Goal: Task Accomplishment & Management: Manage account settings

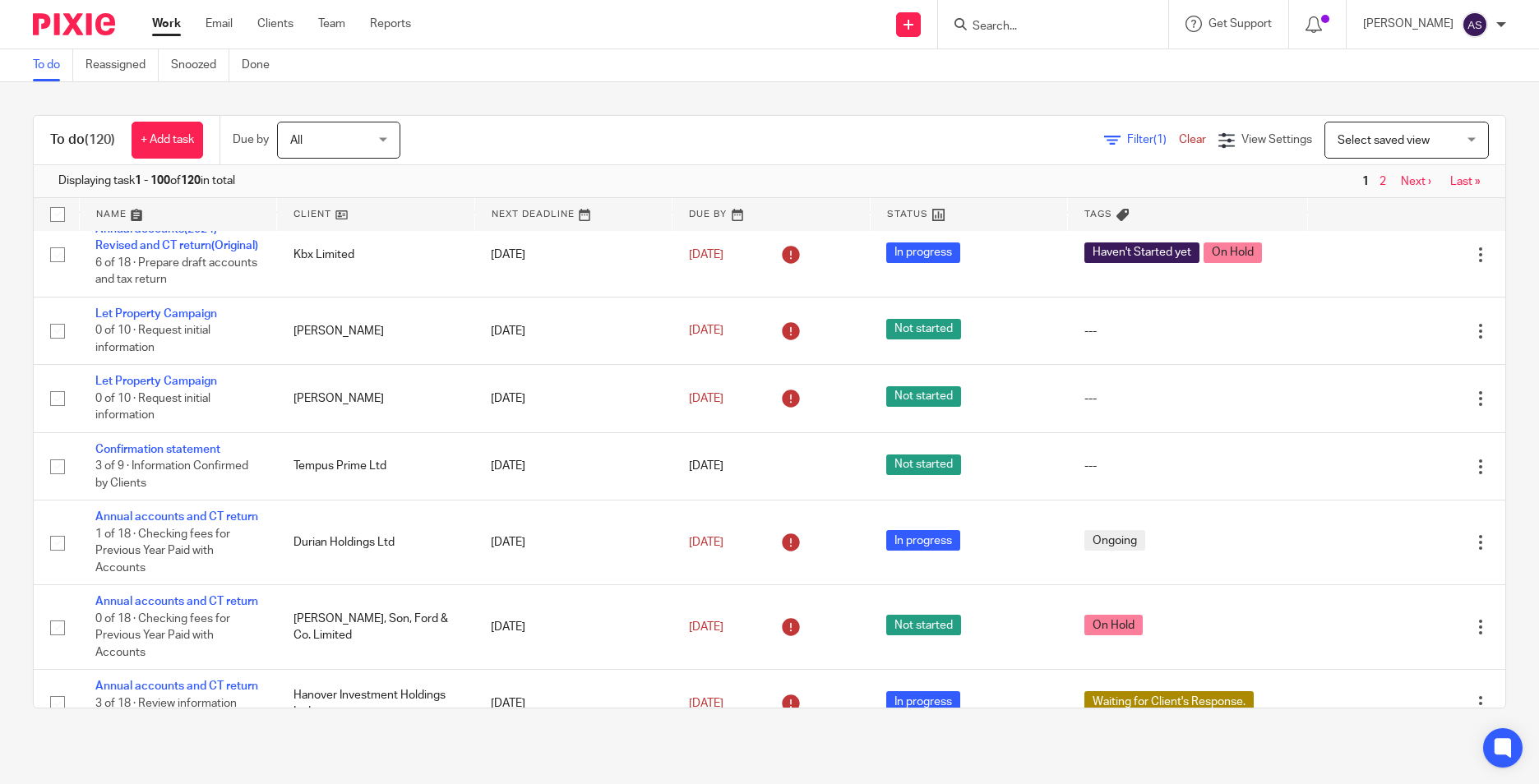
scroll to position [658, 0]
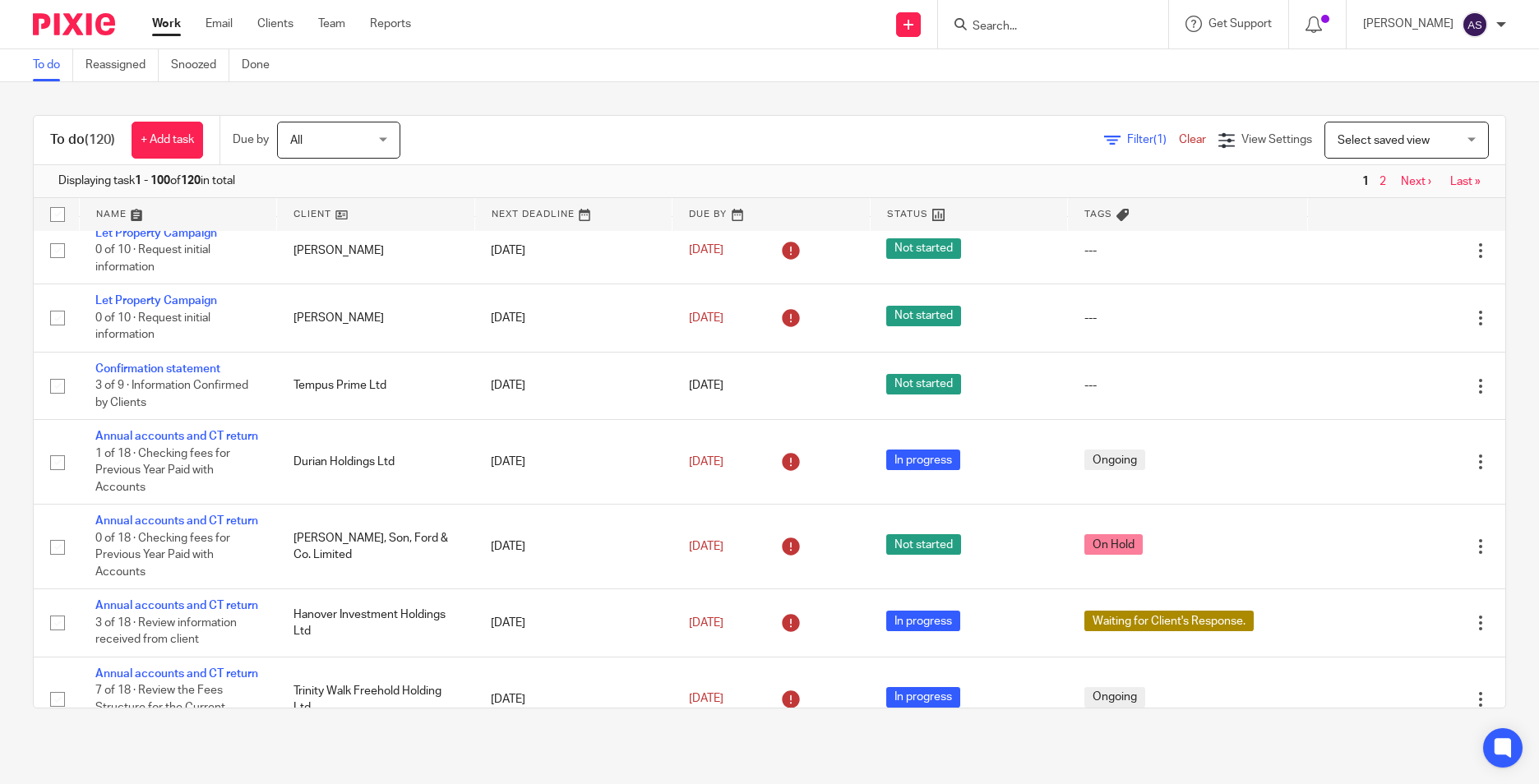
click at [1015, 27] on input "Search" at bounding box center [1045, 28] width 148 height 15
type input "rich solu"
click at [1144, 85] on link at bounding box center [1107, 70] width 278 height 38
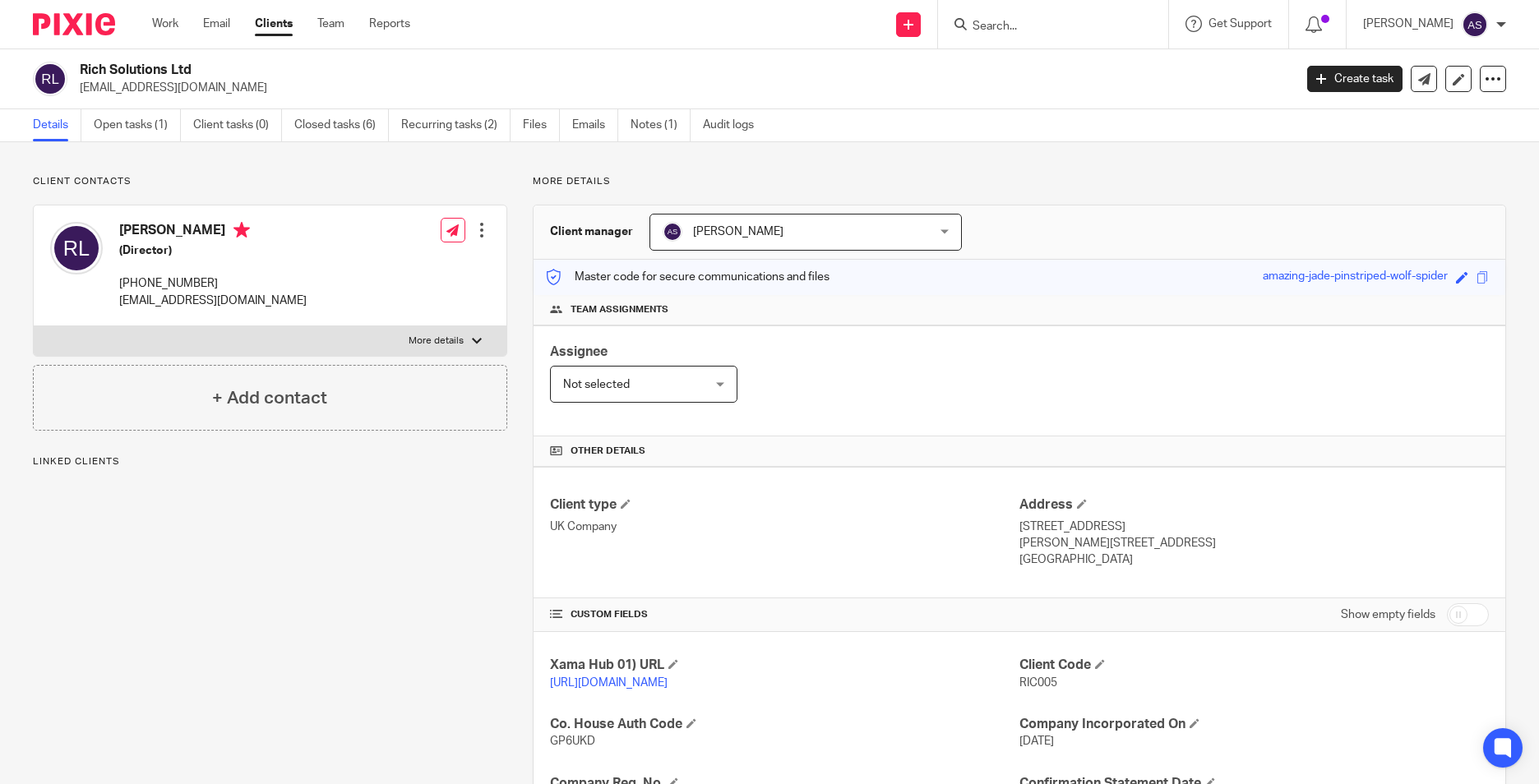
click at [119, 126] on link "Open tasks (1)" at bounding box center [137, 125] width 87 height 32
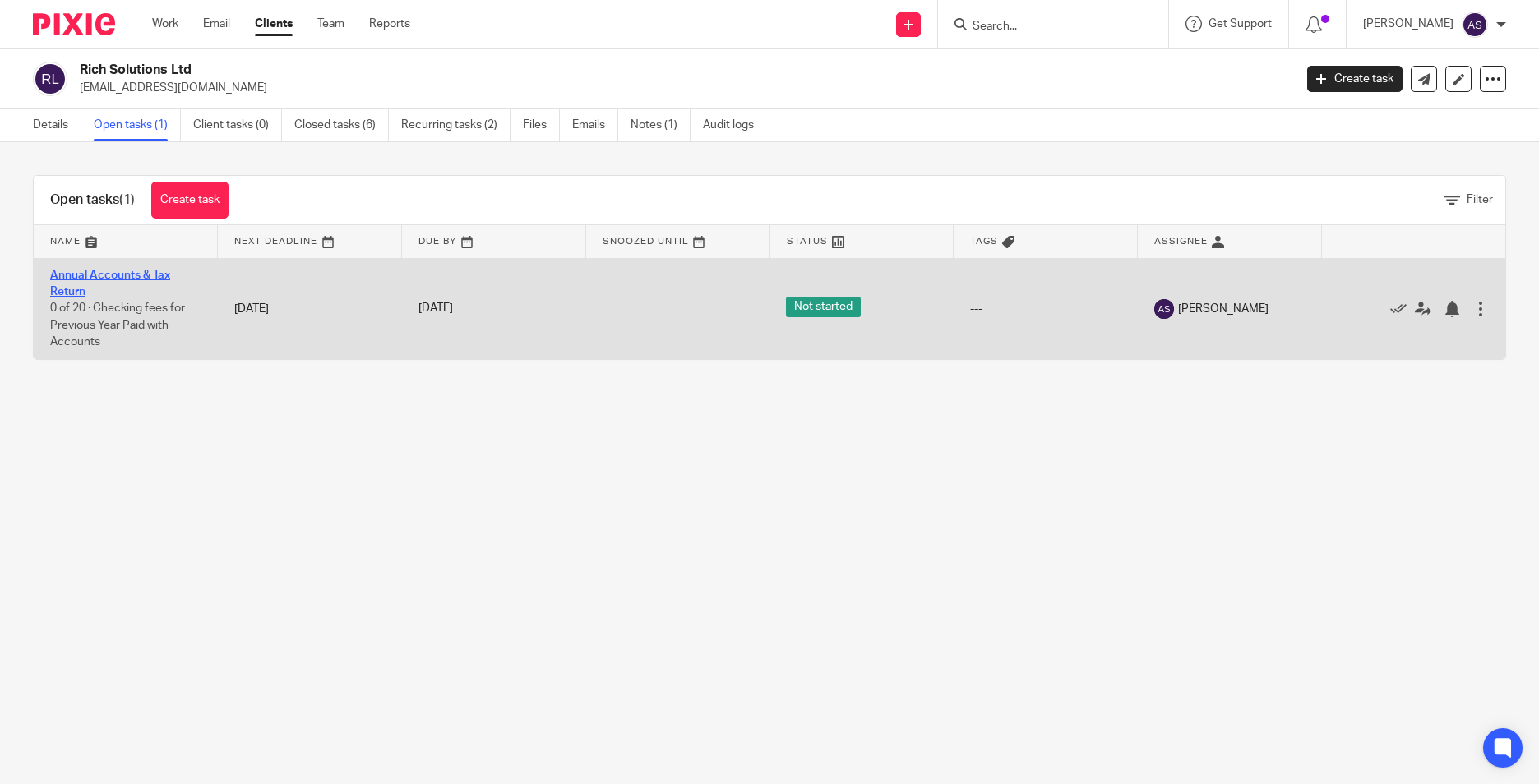
click at [124, 272] on link "Annual Accounts & Tax Return" at bounding box center [110, 283] width 120 height 28
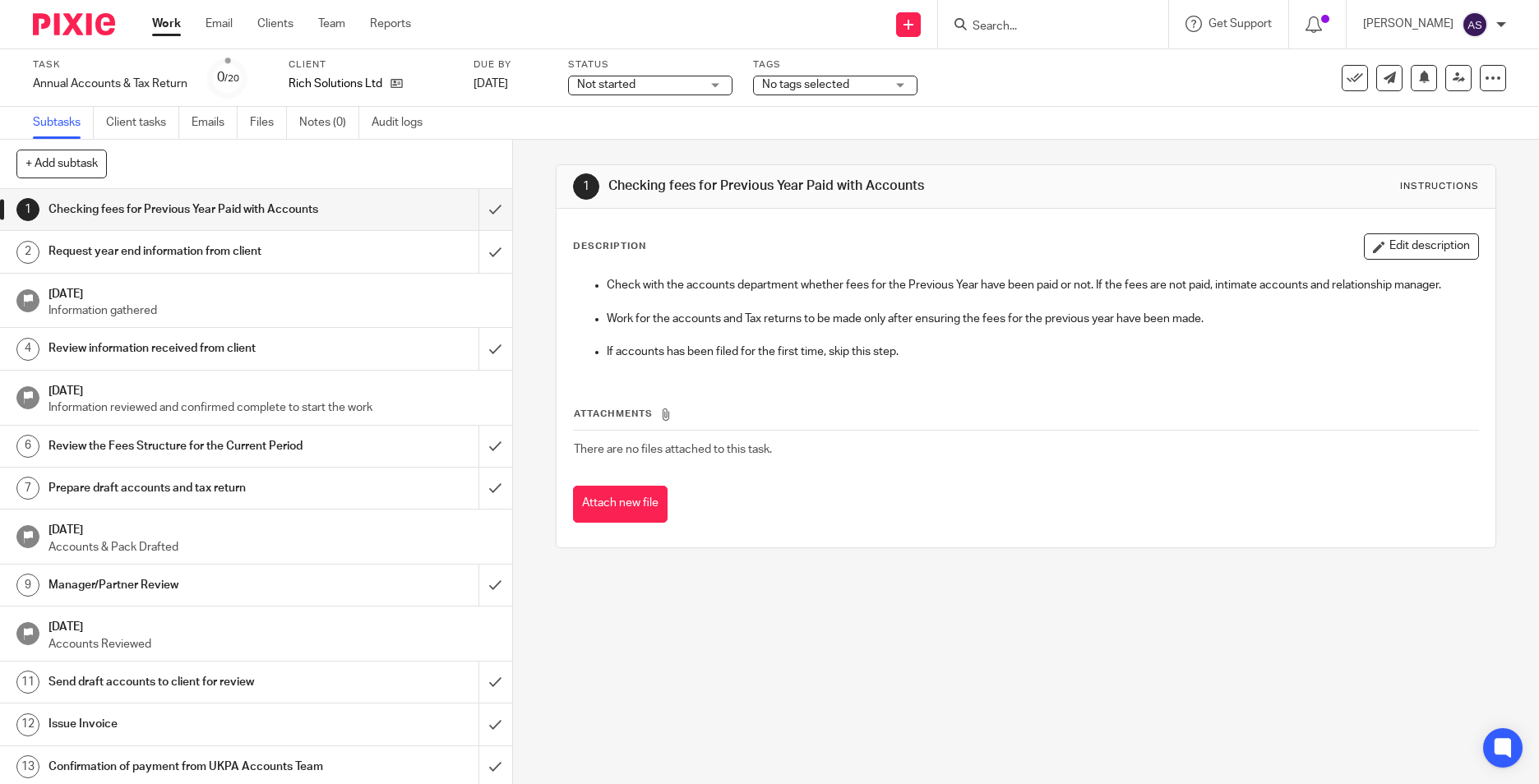
click at [803, 85] on span "No tags selected" at bounding box center [805, 85] width 87 height 12
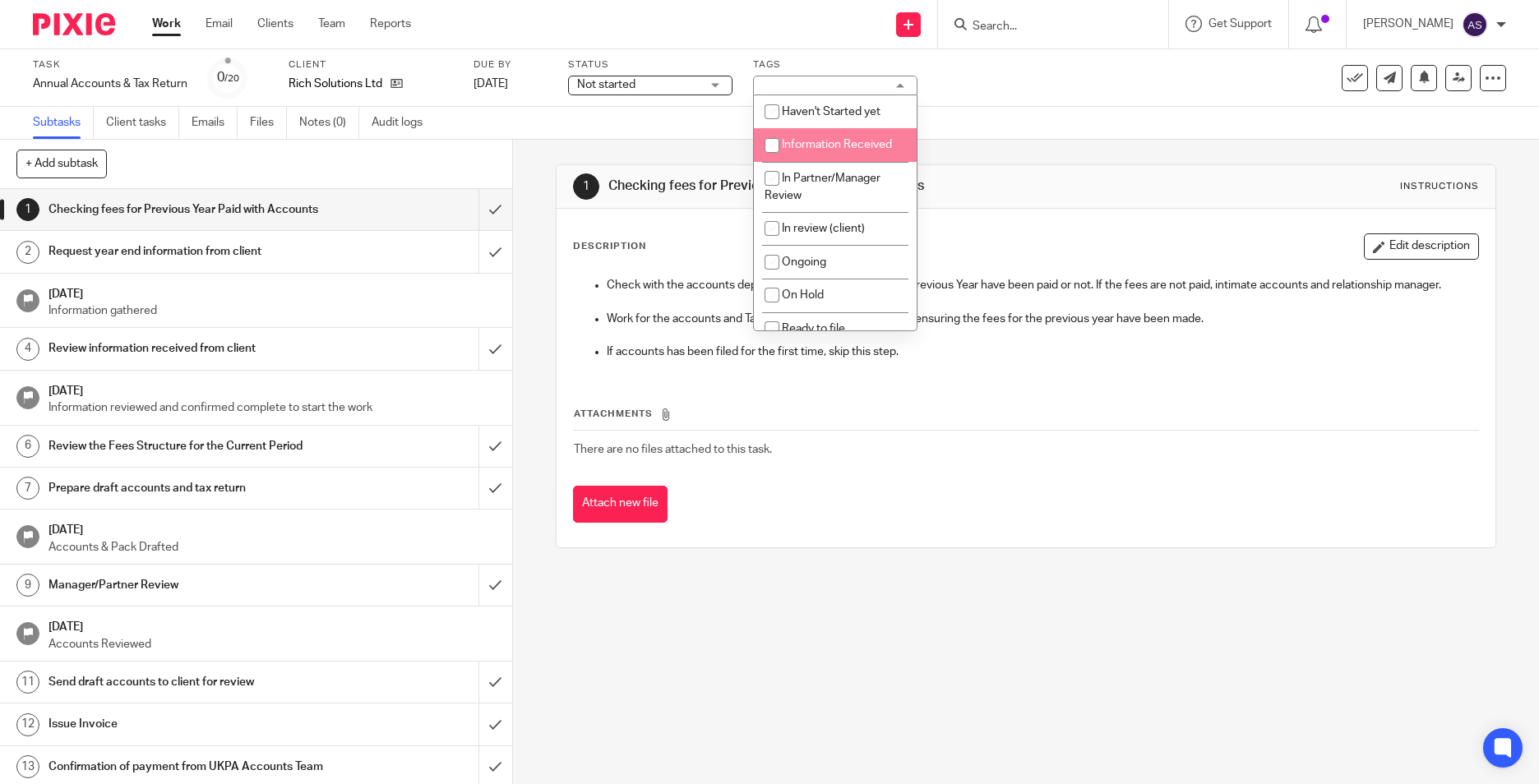
click at [773, 153] on input "checkbox" at bounding box center [772, 145] width 31 height 31
checkbox input "true"
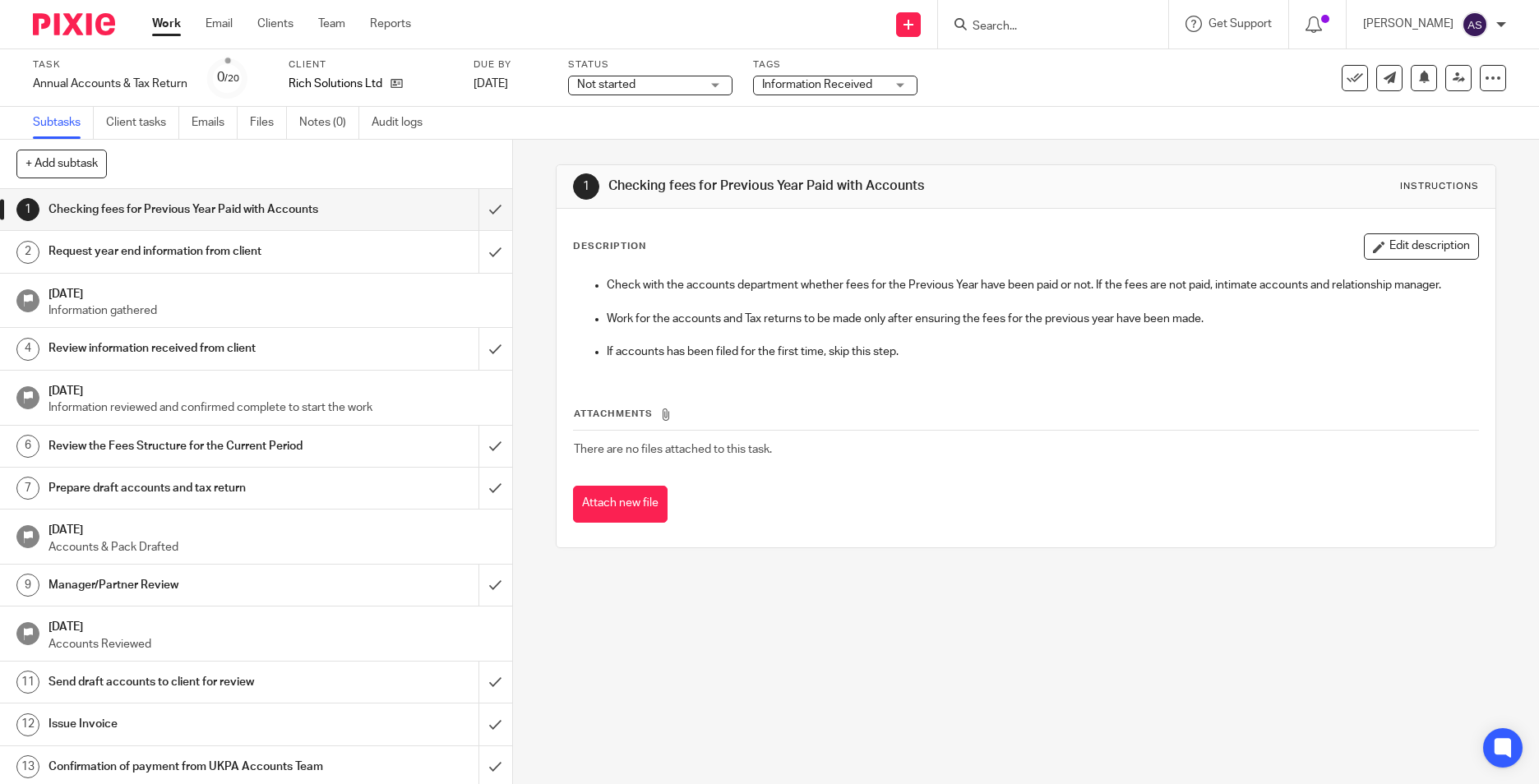
click at [548, 163] on div "1 Checking fees for Previous Year Paid with Accounts Instructions Description E…" at bounding box center [1025, 462] width 1025 height 644
click at [1025, 23] on input "Search" at bounding box center [1045, 28] width 148 height 15
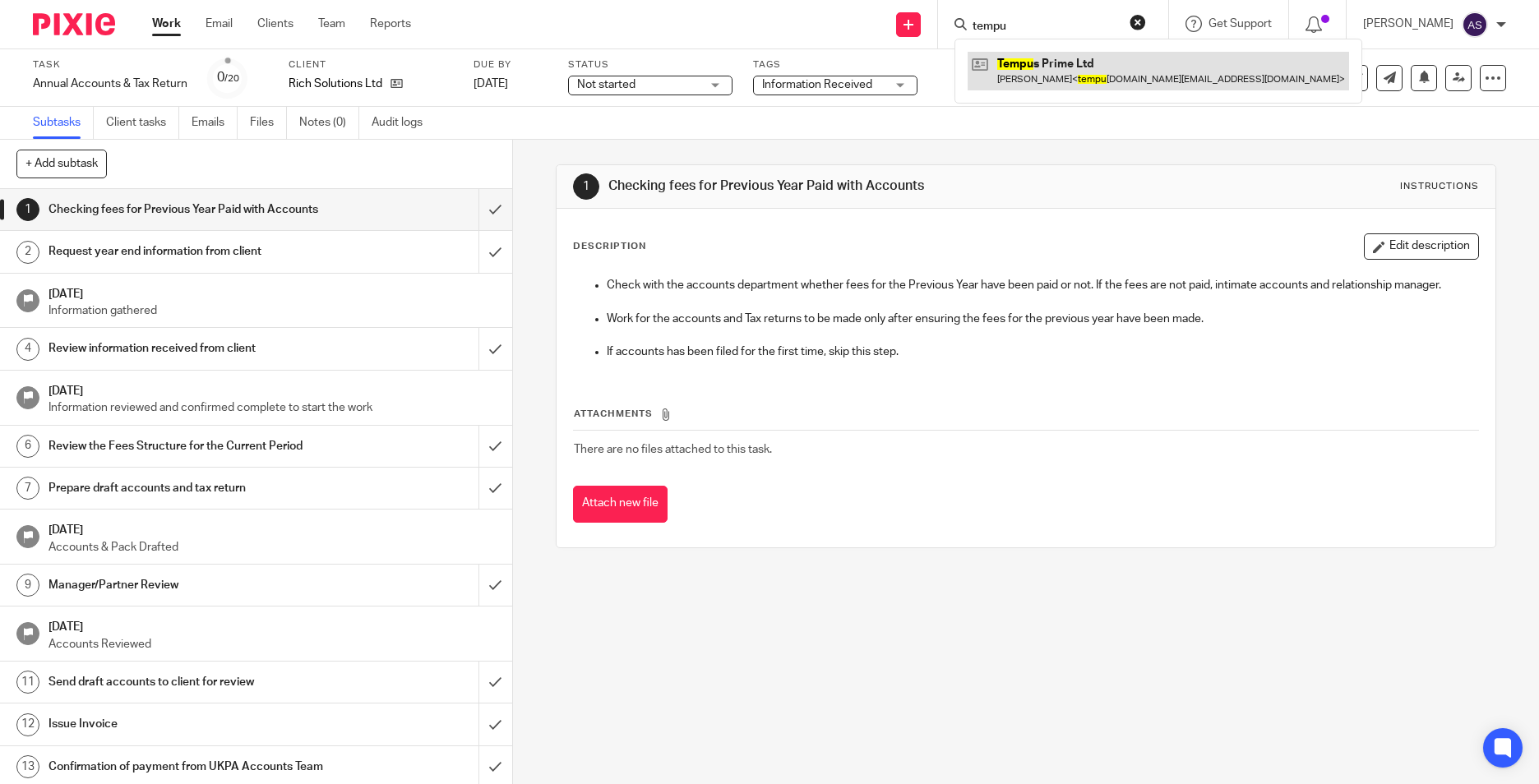
type input "tempu"
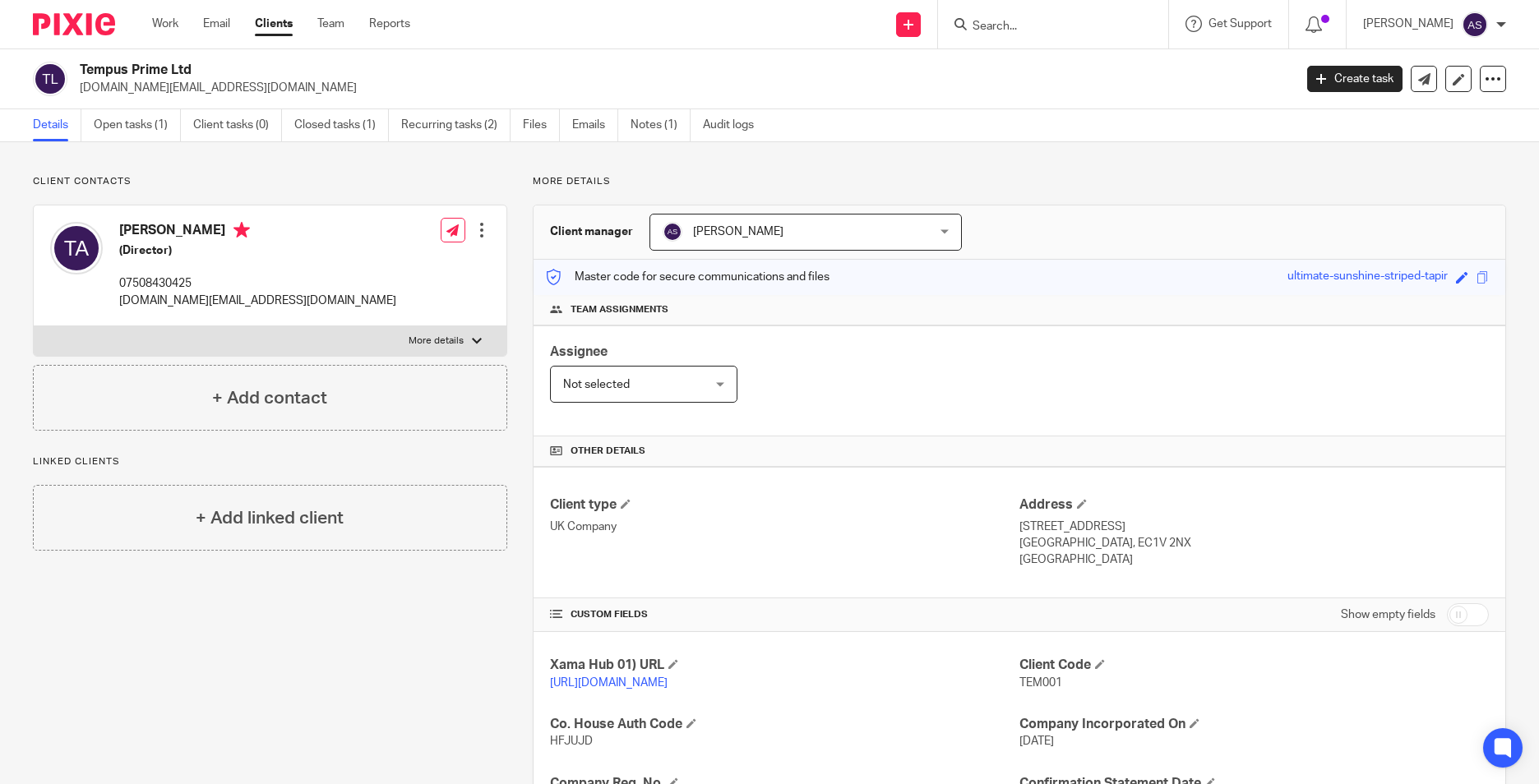
click at [1010, 18] on form at bounding box center [1058, 24] width 175 height 21
click at [1012, 23] on input "Search" at bounding box center [1045, 28] width 148 height 15
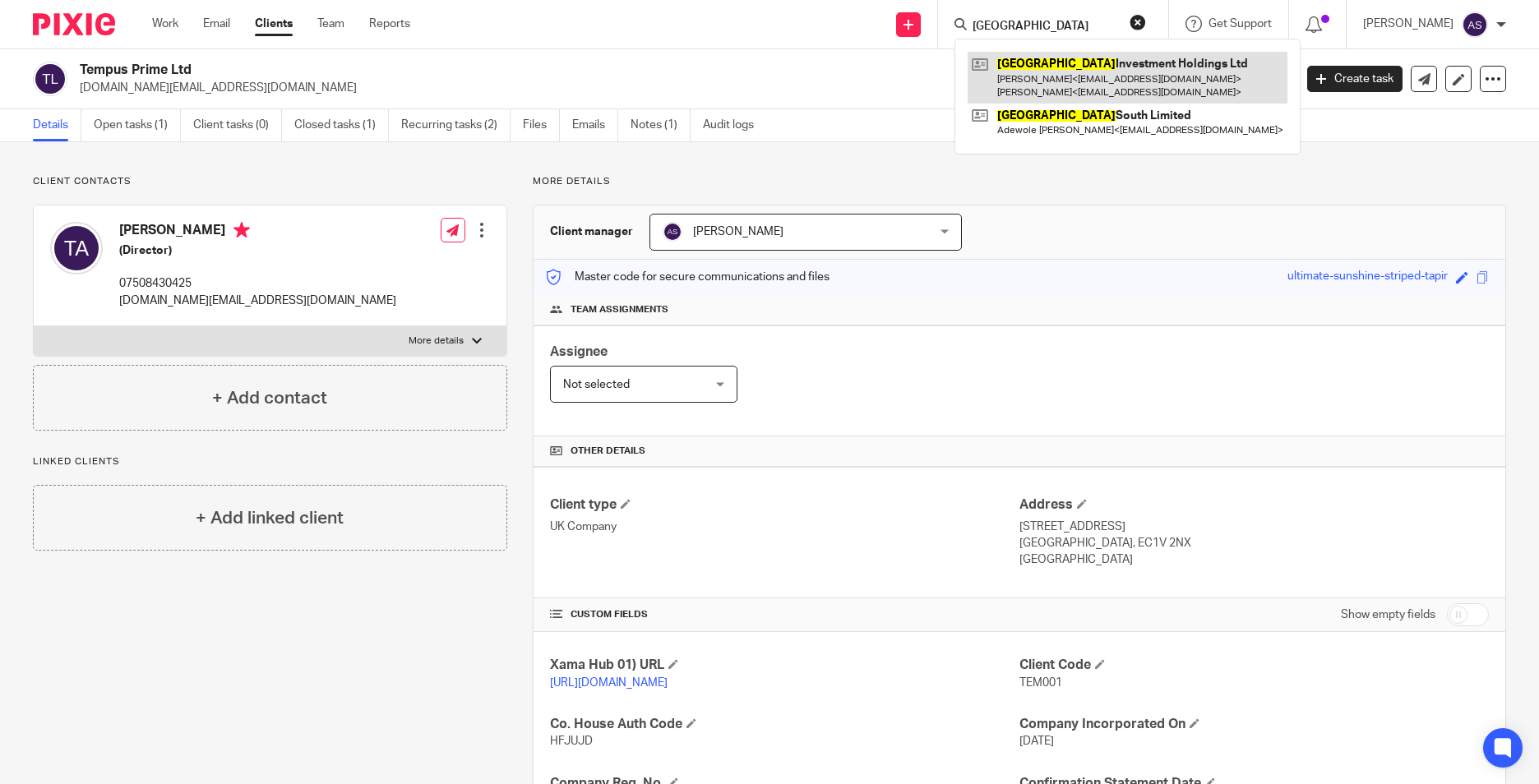
type input "hanover"
click at [1127, 90] on link at bounding box center [1128, 77] width 320 height 51
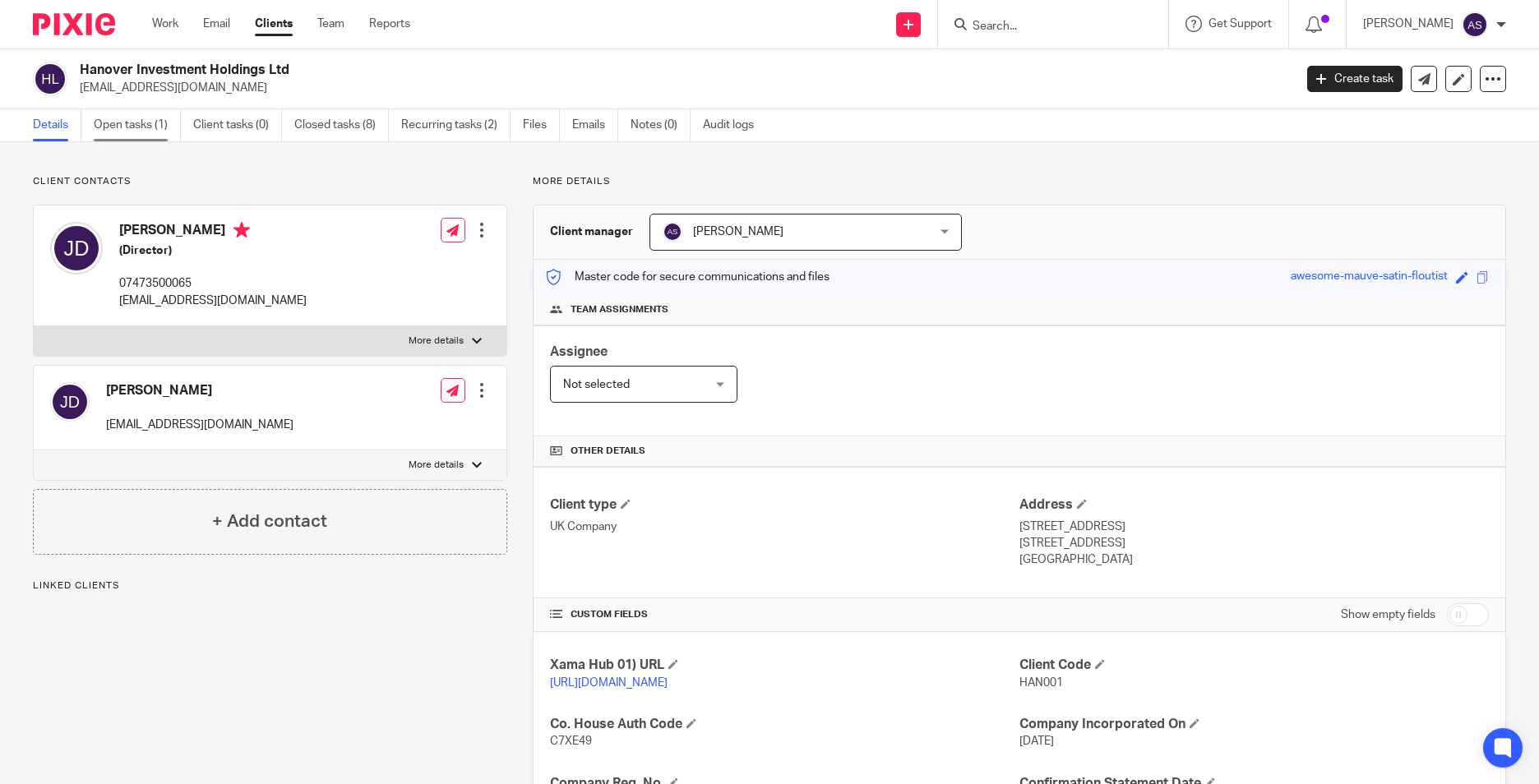
click at [132, 135] on link "Open tasks (1)" at bounding box center [137, 125] width 87 height 32
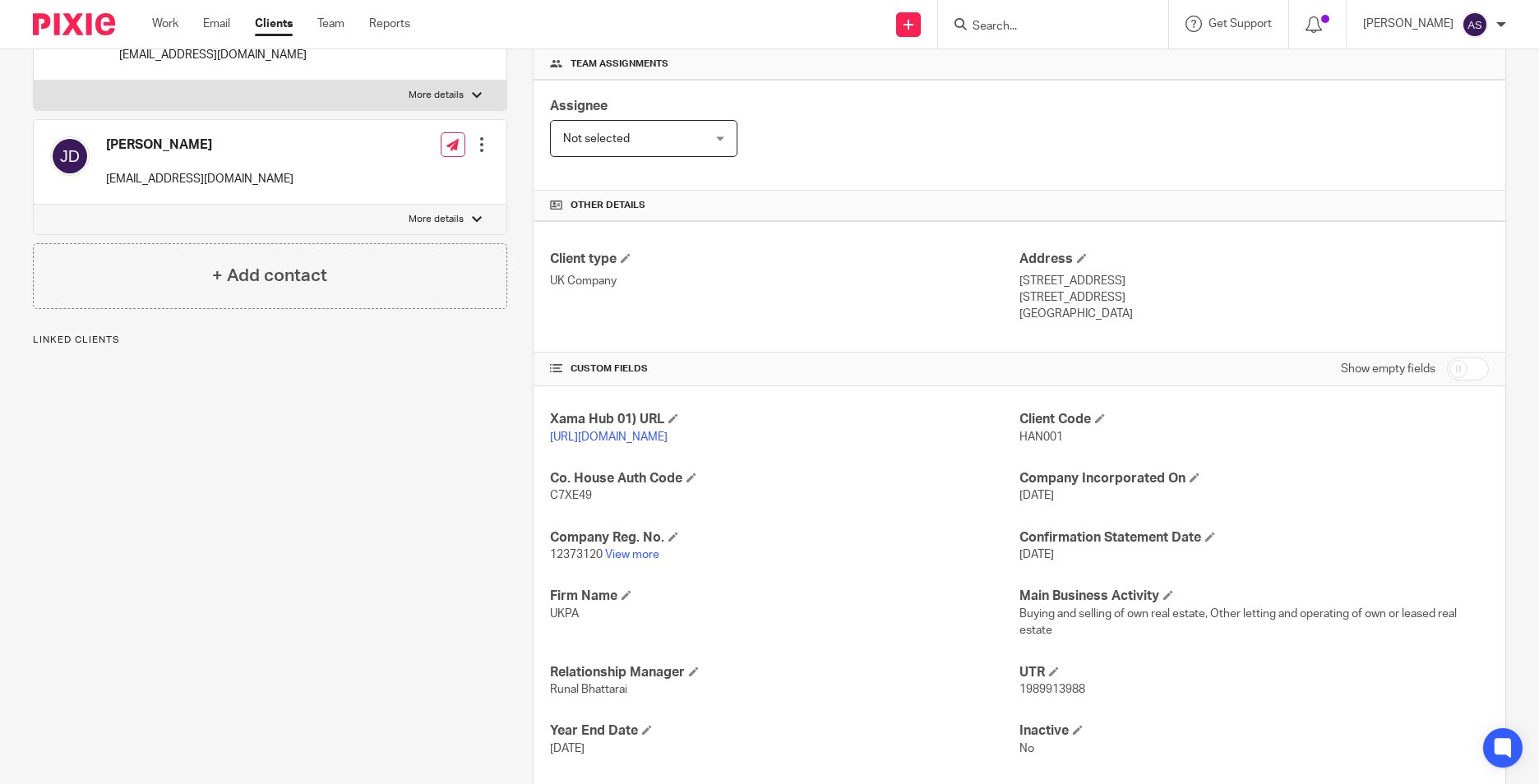
scroll to position [246, 0]
click at [628, 560] on link "View more" at bounding box center [632, 554] width 54 height 12
click at [1041, 28] on input "Search" at bounding box center [1045, 28] width 148 height 15
click at [1049, 23] on input "Search" at bounding box center [1045, 28] width 148 height 15
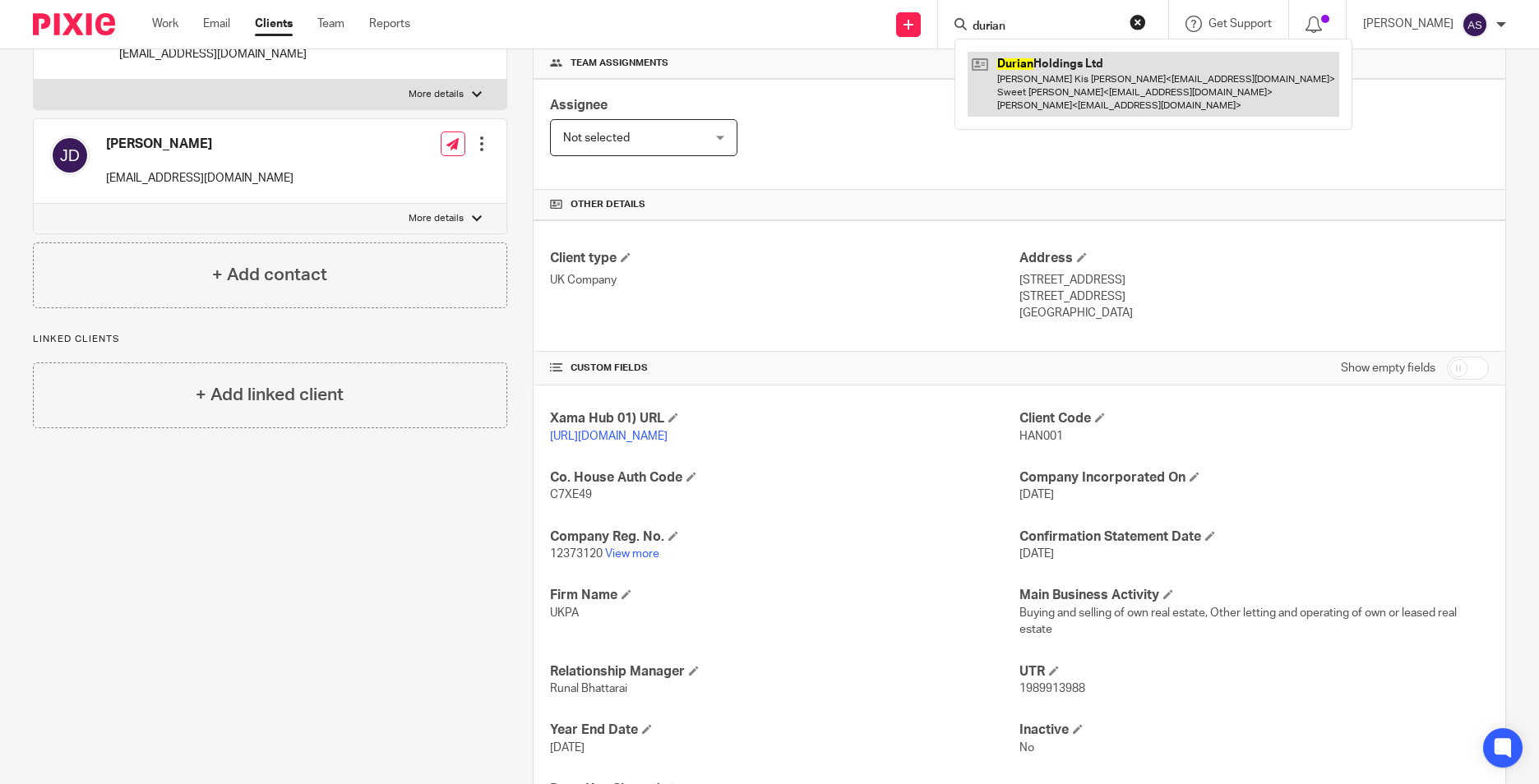
type input "durian"
click at [1031, 88] on link at bounding box center [1153, 85] width 371 height 65
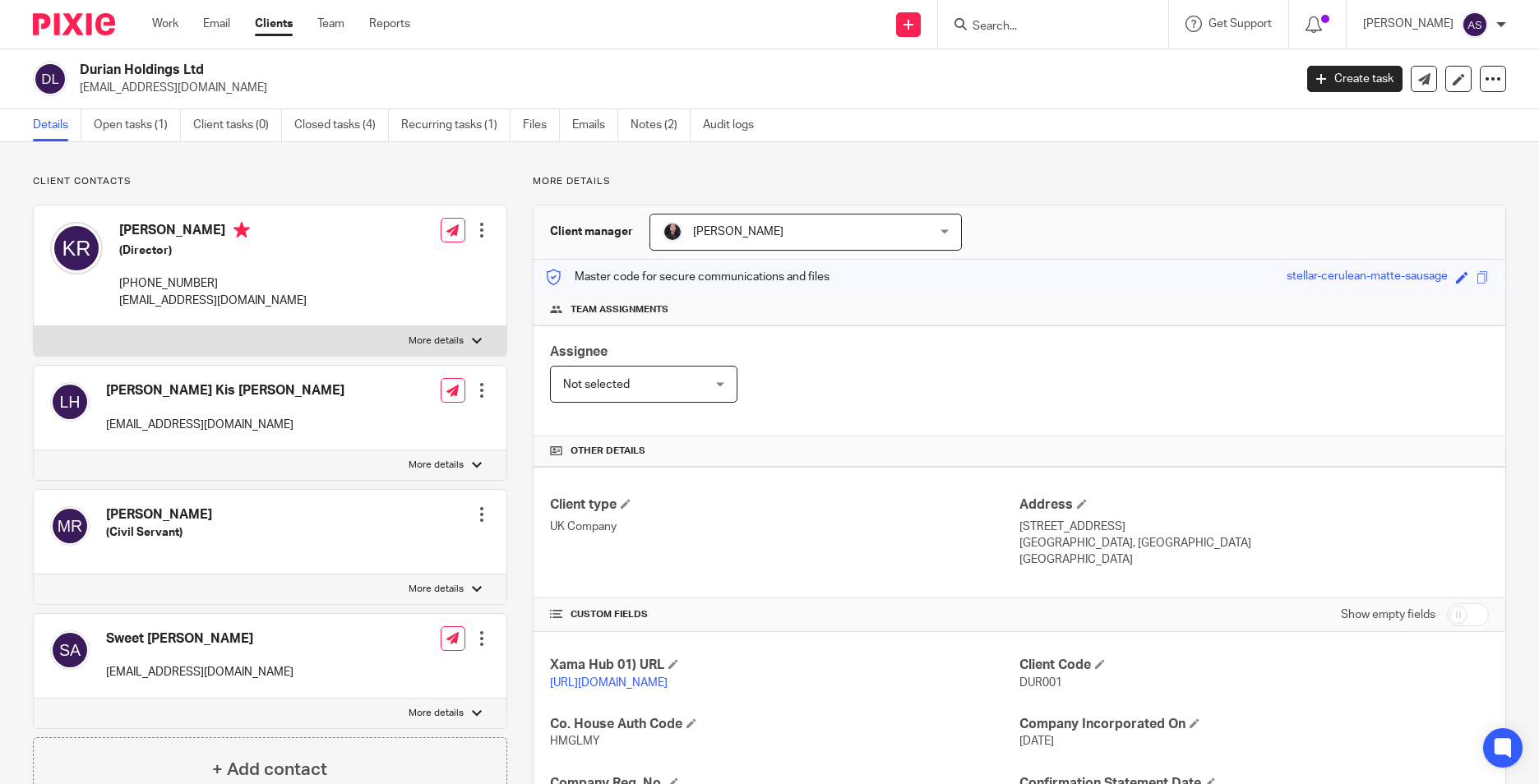
scroll to position [246, 0]
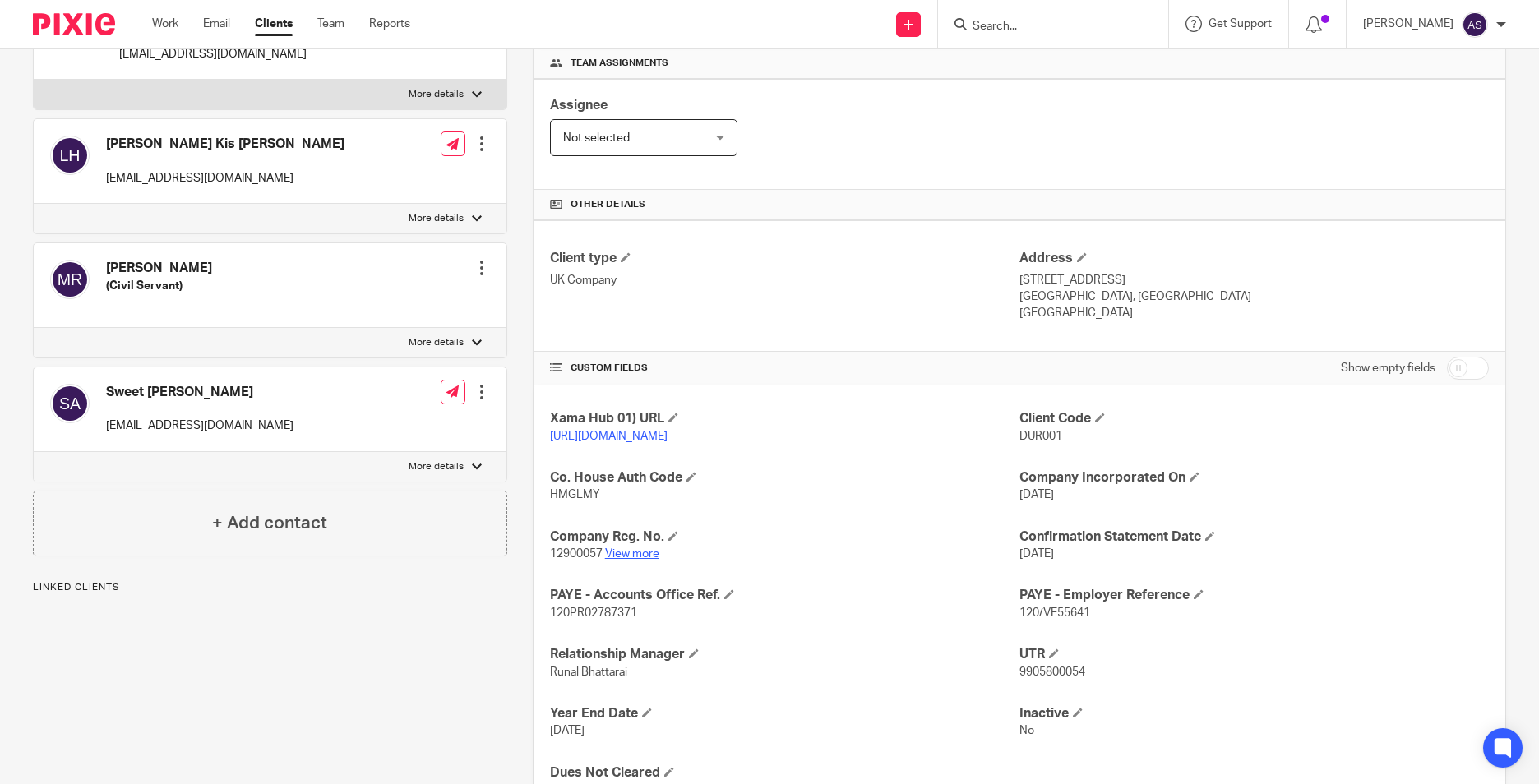
click at [638, 560] on link "View more" at bounding box center [632, 554] width 54 height 12
